Goal: Entertainment & Leisure: Consume media (video, audio)

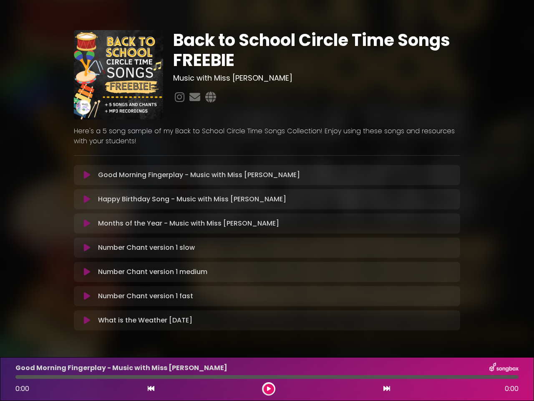
click at [87, 175] on icon at bounding box center [87, 175] width 6 height 8
click at [87, 199] on icon at bounding box center [87, 199] width 6 height 8
click at [87, 223] on icon at bounding box center [87, 223] width 6 height 8
click at [87, 248] on icon at bounding box center [87, 247] width 6 height 8
click at [87, 272] on icon at bounding box center [87, 272] width 6 height 8
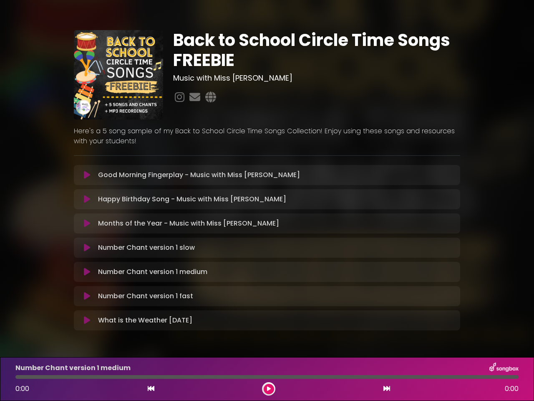
click at [87, 296] on icon at bounding box center [87, 296] width 6 height 8
click at [87, 320] on icon at bounding box center [87, 320] width 6 height 8
click at [151, 389] on icon at bounding box center [151, 388] width 7 height 7
click at [269, 389] on icon at bounding box center [269, 388] width 4 height 5
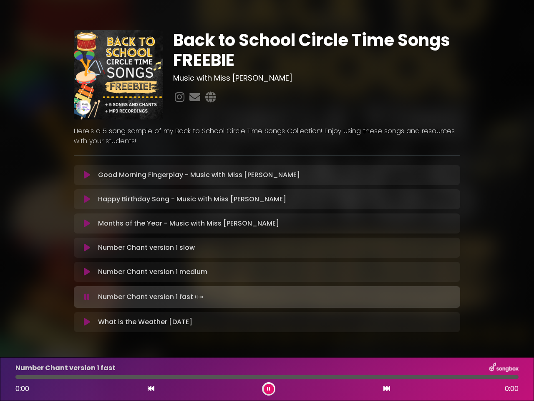
click at [387, 389] on icon at bounding box center [387, 388] width 7 height 7
